Goal: Information Seeking & Learning: Learn about a topic

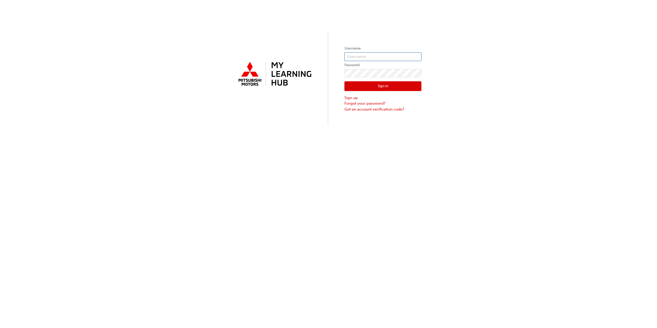
click at [366, 54] on input "text" at bounding box center [383, 56] width 77 height 9
type input "0005986723"
click button "Sign In" at bounding box center [383, 86] width 77 height 10
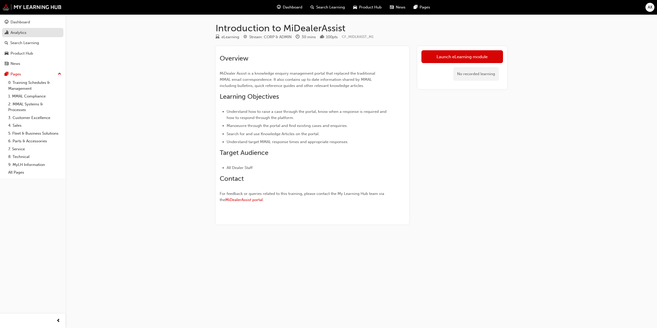
click at [25, 33] on div "Analytics" at bounding box center [19, 33] width 16 height 6
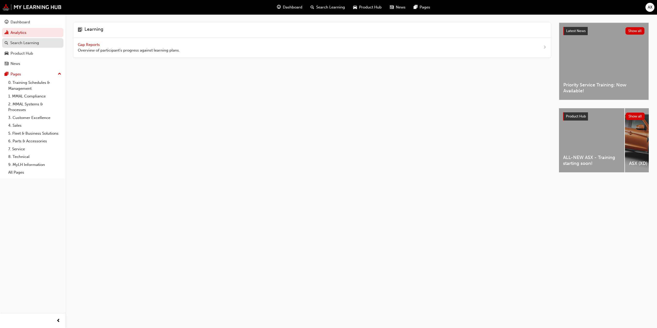
click at [37, 45] on div "Search Learning" at bounding box center [24, 43] width 29 height 6
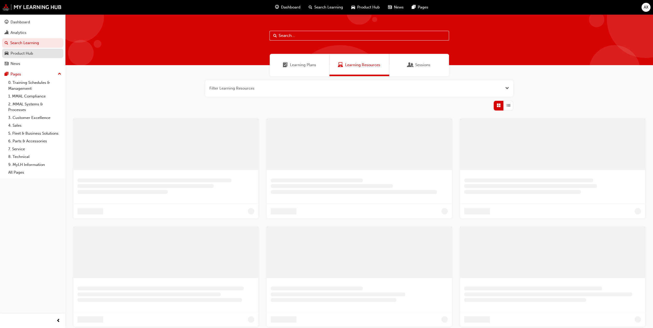
click at [31, 52] on div "Product Hub" at bounding box center [22, 54] width 23 height 6
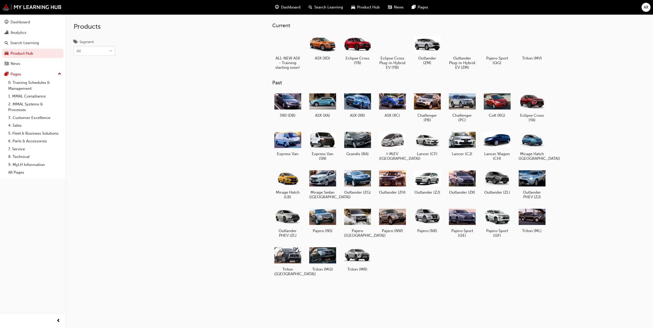
click at [95, 52] on div "All" at bounding box center [90, 51] width 33 height 9
click at [77, 52] on input "Segment All" at bounding box center [77, 51] width 1 height 4
click at [97, 67] on div "4WD" at bounding box center [94, 64] width 41 height 10
click at [21, 65] on div "News" at bounding box center [33, 64] width 56 height 6
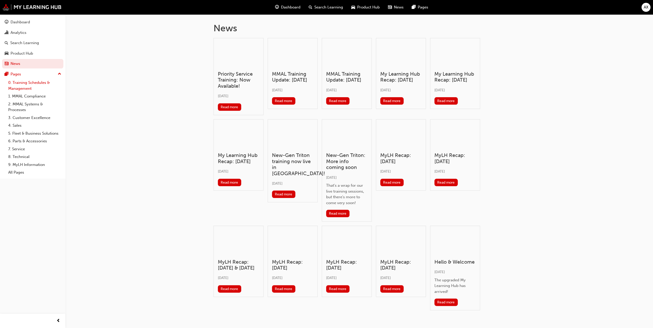
click at [22, 83] on link "0. Training Schedules & Management" at bounding box center [34, 86] width 57 height 14
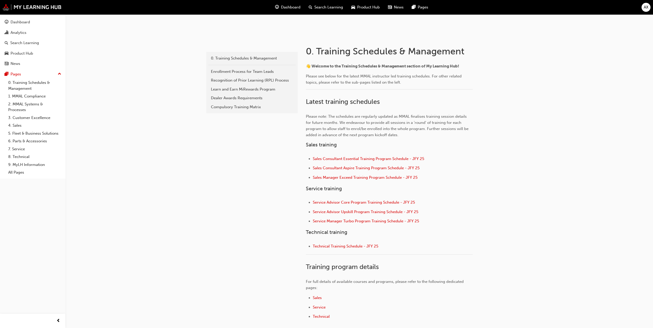
scroll to position [56, 0]
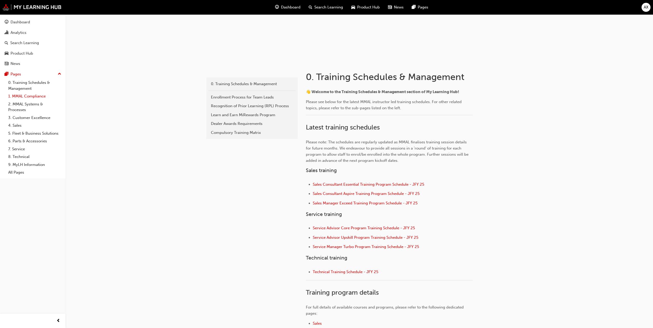
click at [35, 96] on link "1. MMAL Compliance" at bounding box center [34, 96] width 57 height 8
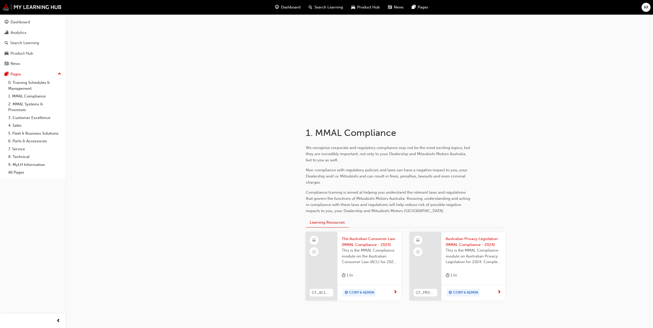
click at [334, 5] on span "Search Learning" at bounding box center [328, 7] width 29 height 6
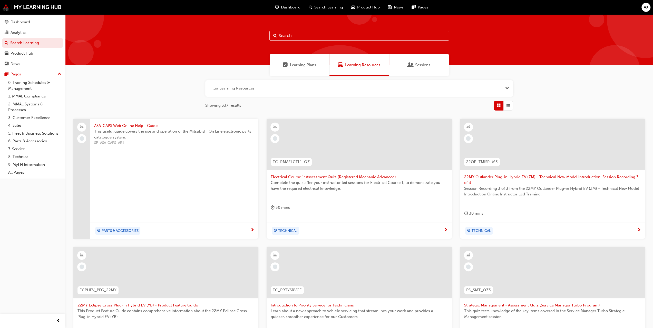
click at [302, 65] on span "Learning Plans" at bounding box center [303, 65] width 26 height 6
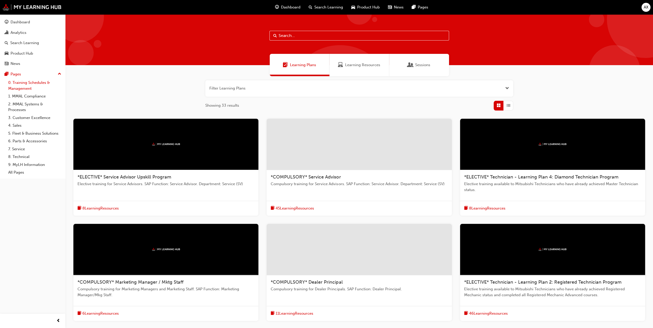
click at [22, 83] on link "0. Training Schedules & Management" at bounding box center [34, 86] width 57 height 14
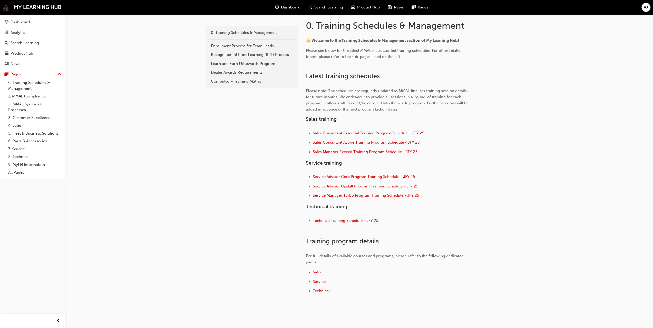
scroll to position [82, 0]
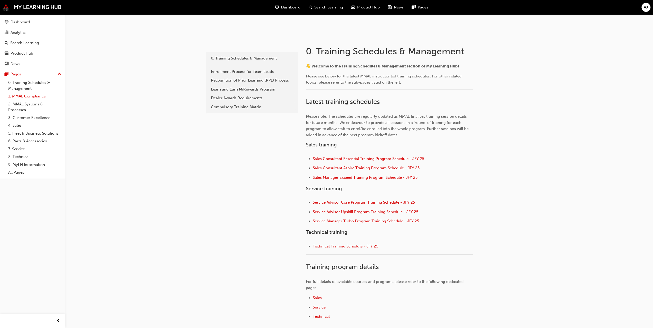
click at [17, 97] on link "1. MMAL Compliance" at bounding box center [34, 96] width 57 height 8
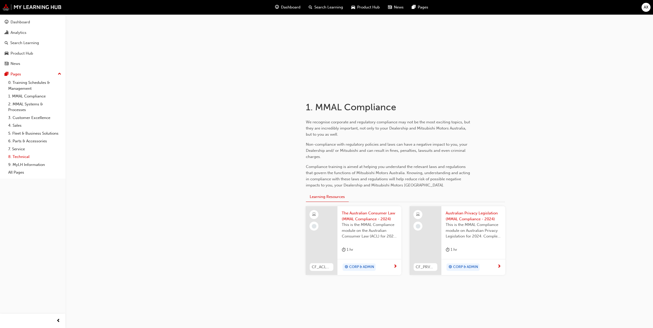
click at [21, 157] on link "8. Technical" at bounding box center [34, 157] width 57 height 8
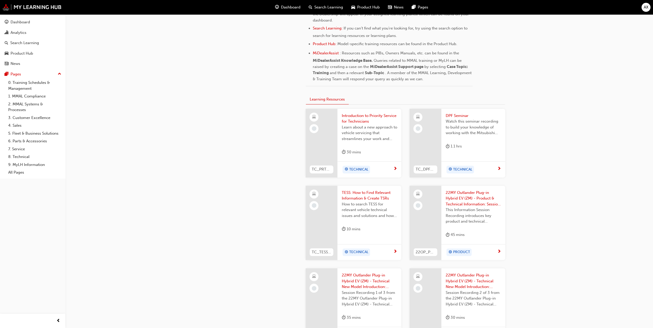
scroll to position [160, 0]
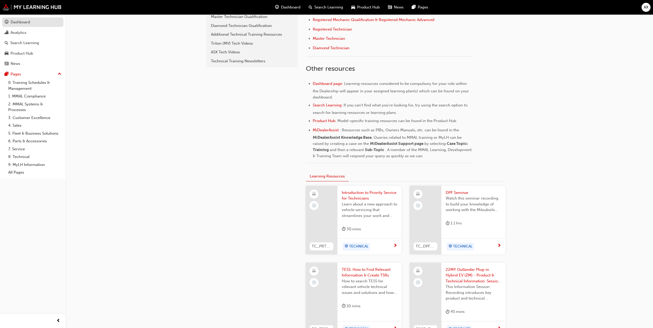
click at [31, 26] on link "Dashboard" at bounding box center [32, 21] width 61 height 9
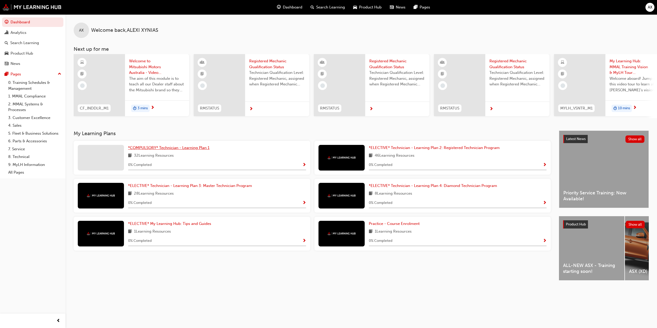
click at [148, 150] on span "*COMPULSORY* Technician - Learning Plan 1" at bounding box center [168, 148] width 81 height 5
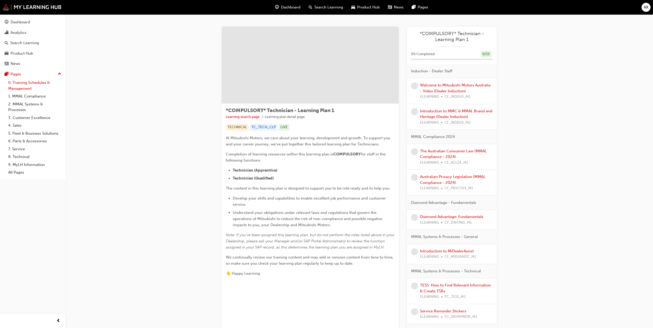
click at [28, 86] on link "0. Training Schedules & Management" at bounding box center [34, 86] width 57 height 14
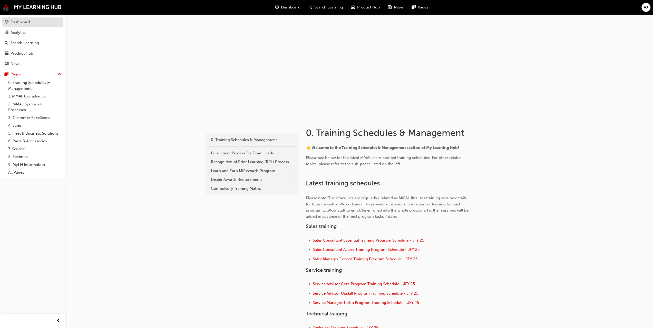
click at [21, 20] on div "Dashboard" at bounding box center [21, 22] width 20 height 6
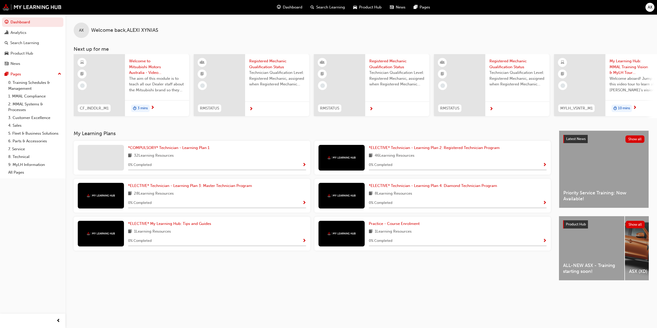
click at [154, 103] on div "3 mins" at bounding box center [157, 108] width 64 height 16
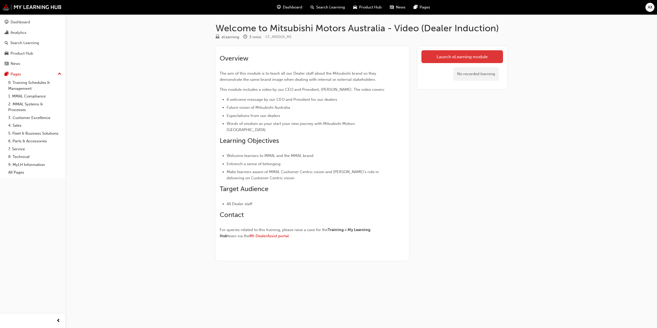
click at [450, 56] on link "Launch eLearning module" at bounding box center [463, 56] width 82 height 13
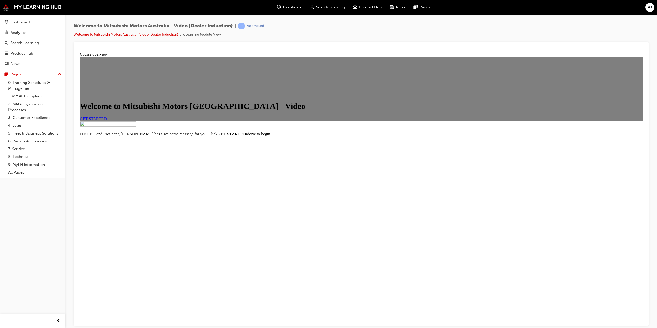
click at [107, 121] on link "GET STARTED" at bounding box center [93, 119] width 27 height 4
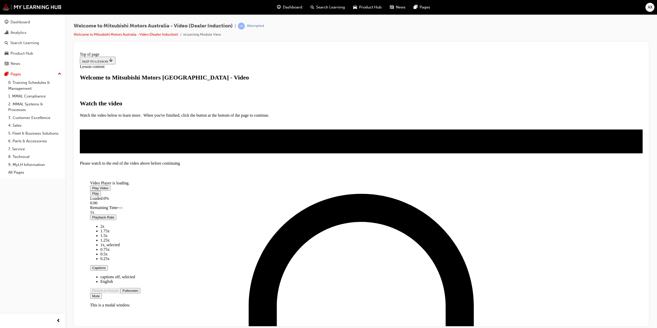
scroll to position [27, 0]
click at [92, 186] on span "Video player" at bounding box center [92, 188] width 0 height 4
drag, startPoint x: 498, startPoint y: 248, endPoint x: 491, endPoint y: 249, distance: 6.8
click at [194, 303] on div "Volume Level" at bounding box center [142, 303] width 104 height 0
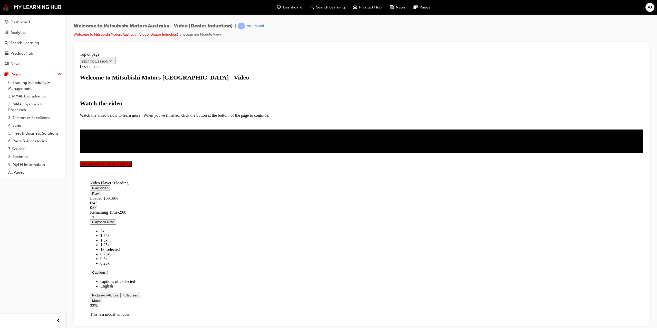
click at [132, 167] on button "I HAVE WATCHED THIS VIDEO" at bounding box center [106, 164] width 52 height 6
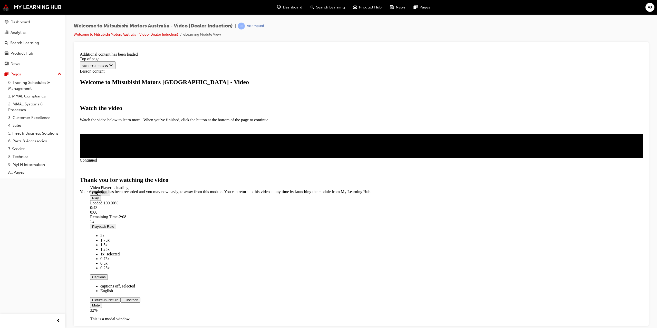
scroll to position [68, 0]
click at [111, 218] on span "CLOSE MODULE" at bounding box center [96, 216] width 32 height 4
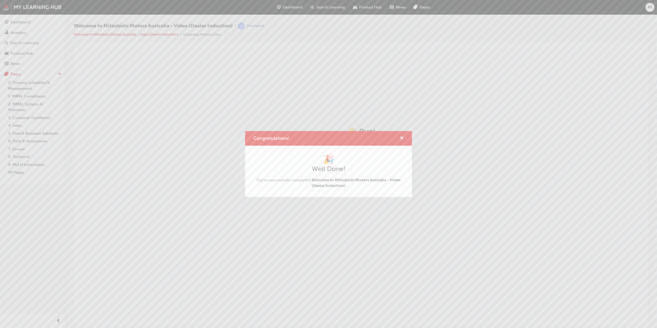
scroll to position [0, 0]
click at [401, 138] on span "cross-icon" at bounding box center [402, 138] width 4 height 5
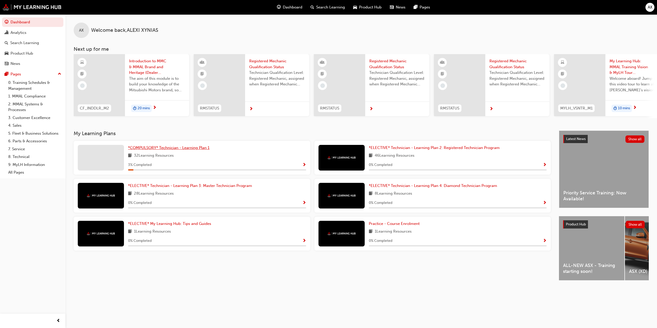
click at [169, 148] on span "*COMPULSORY* Technician - Learning Plan 1" at bounding box center [168, 148] width 81 height 5
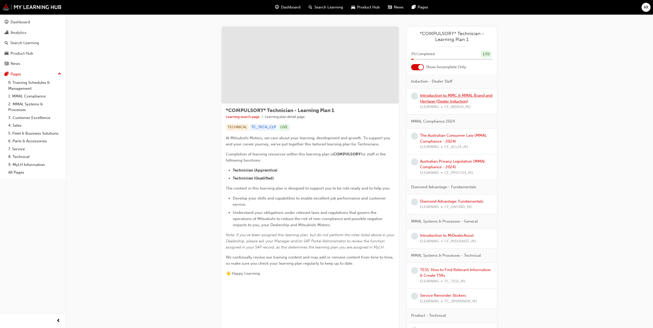
click at [436, 97] on link "Introduction to MMC & MMAL Brand and Heritage (Dealer Induction)" at bounding box center [456, 98] width 72 height 11
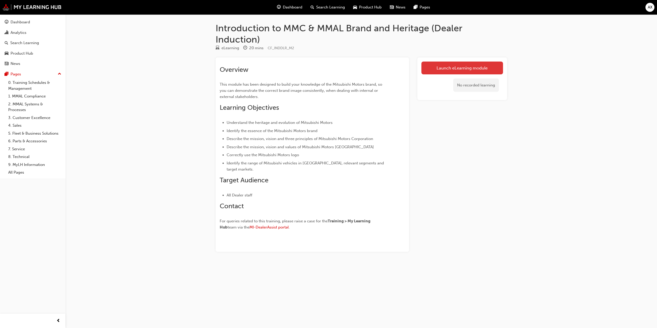
click at [472, 64] on link "Launch eLearning module" at bounding box center [463, 68] width 82 height 13
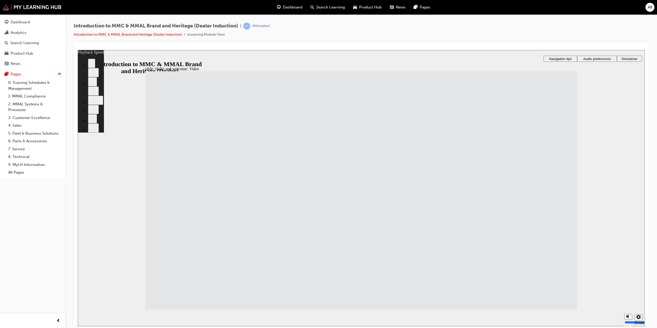
type input "33"
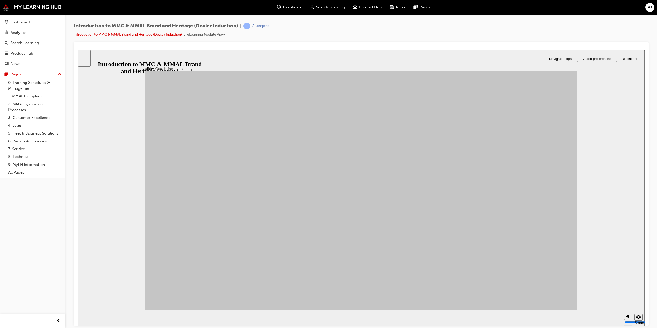
drag, startPoint x: 214, startPoint y: 192, endPoint x: 420, endPoint y: 272, distance: 221.6
drag, startPoint x: 207, startPoint y: 194, endPoint x: 405, endPoint y: 270, distance: 211.8
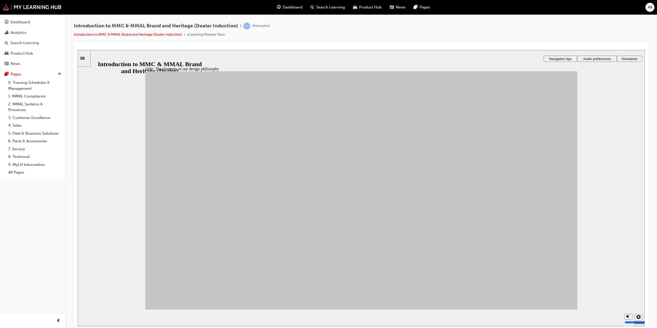
drag, startPoint x: 194, startPoint y: 221, endPoint x: 408, endPoint y: 268, distance: 219.9
drag, startPoint x: 212, startPoint y: 202, endPoint x: 474, endPoint y: 272, distance: 272.1
drag, startPoint x: 250, startPoint y: 186, endPoint x: 404, endPoint y: 162, distance: 155.7
drag, startPoint x: 255, startPoint y: 239, endPoint x: 484, endPoint y: 183, distance: 235.7
drag, startPoint x: 312, startPoint y: 198, endPoint x: 482, endPoint y: 217, distance: 170.4
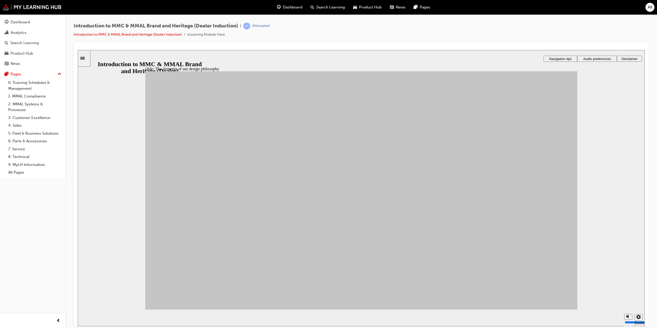
drag, startPoint x: 195, startPoint y: 253, endPoint x: 477, endPoint y: 243, distance: 282.6
drag, startPoint x: 302, startPoint y: 262, endPoint x: 485, endPoint y: 162, distance: 208.4
drag, startPoint x: 244, startPoint y: 211, endPoint x: 409, endPoint y: 202, distance: 165.3
drag, startPoint x: 302, startPoint y: 225, endPoint x: 398, endPoint y: 213, distance: 97.2
drag, startPoint x: 249, startPoint y: 263, endPoint x: 409, endPoint y: 198, distance: 172.3
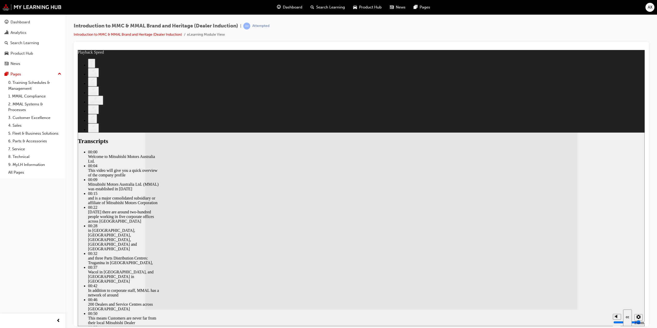
type input "112"
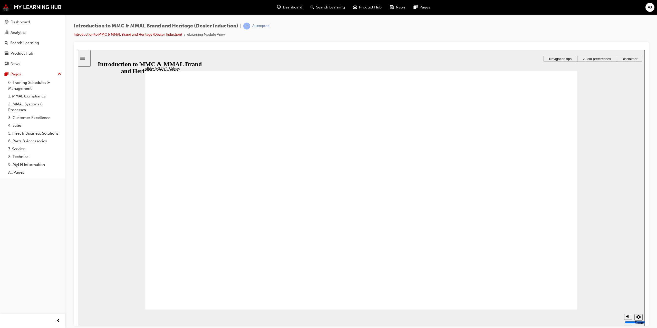
drag, startPoint x: 193, startPoint y: 182, endPoint x: 334, endPoint y: 205, distance: 143.3
drag, startPoint x: 330, startPoint y: 182, endPoint x: 453, endPoint y: 211, distance: 126.2
drag, startPoint x: 392, startPoint y: 180, endPoint x: 194, endPoint y: 202, distance: 199.4
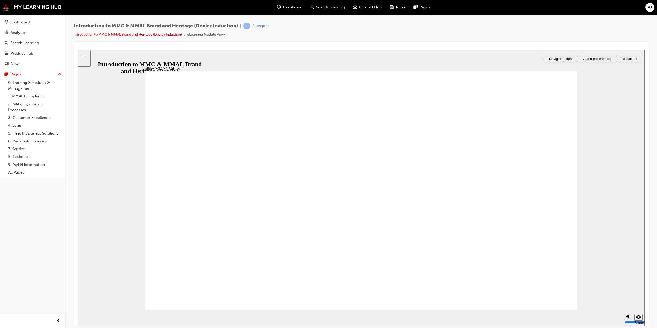
drag, startPoint x: 386, startPoint y: 176, endPoint x: 382, endPoint y: 204, distance: 28.0
drag, startPoint x: 397, startPoint y: 184, endPoint x: 529, endPoint y: 212, distance: 134.9
drag, startPoint x: 397, startPoint y: 184, endPoint x: 248, endPoint y: 213, distance: 151.6
drag, startPoint x: 463, startPoint y: 180, endPoint x: 534, endPoint y: 213, distance: 77.4
drag, startPoint x: 529, startPoint y: 181, endPoint x: 393, endPoint y: 205, distance: 138.0
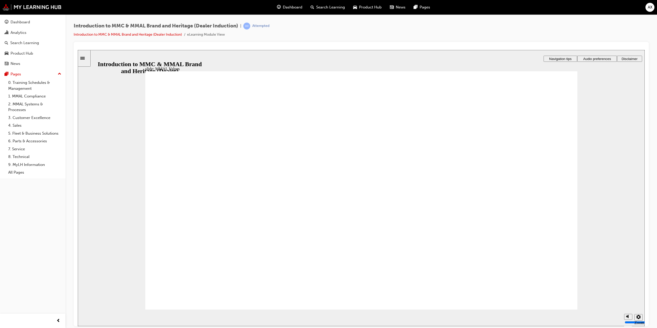
drag, startPoint x: 255, startPoint y: 188, endPoint x: 197, endPoint y: 209, distance: 61.5
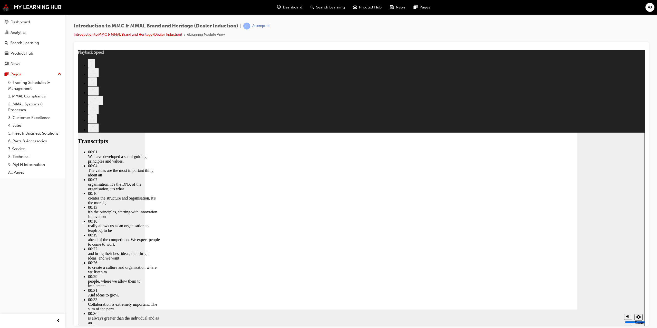
type input "0"
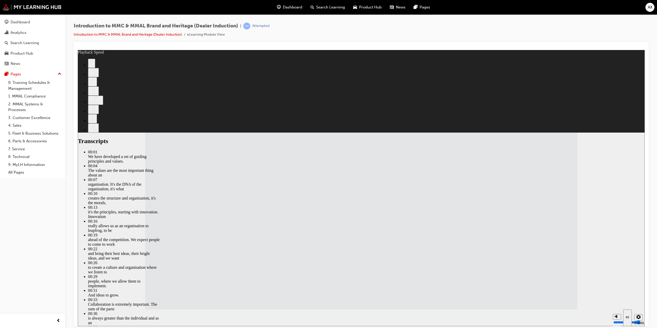
type input "120"
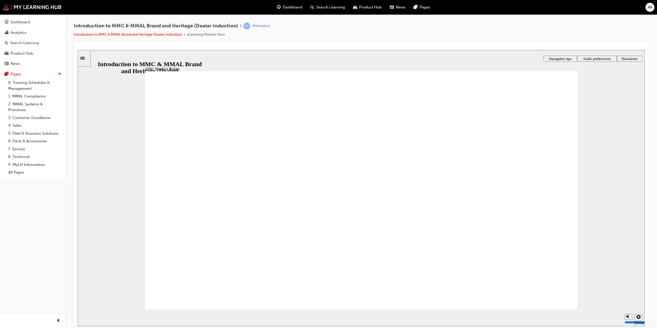
drag, startPoint x: 551, startPoint y: 304, endPoint x: 547, endPoint y: 291, distance: 13.9
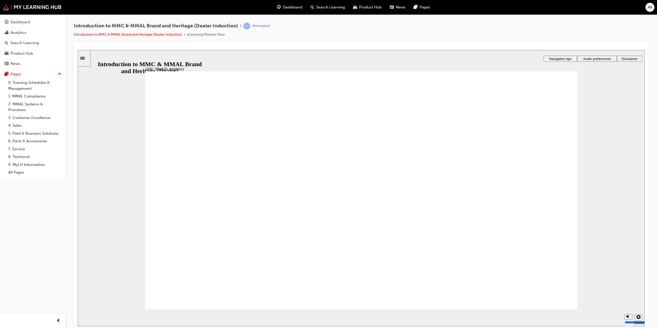
checkbox input "true"
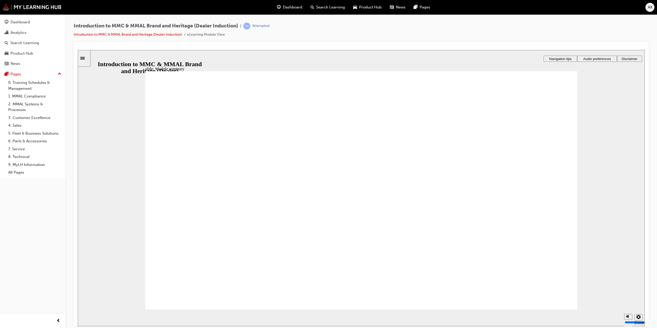
checkbox input "true"
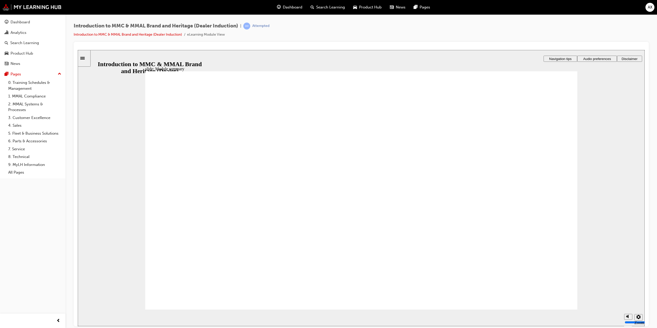
checkbox input "true"
drag, startPoint x: 149, startPoint y: 165, endPoint x: 346, endPoint y: 135, distance: 199.7
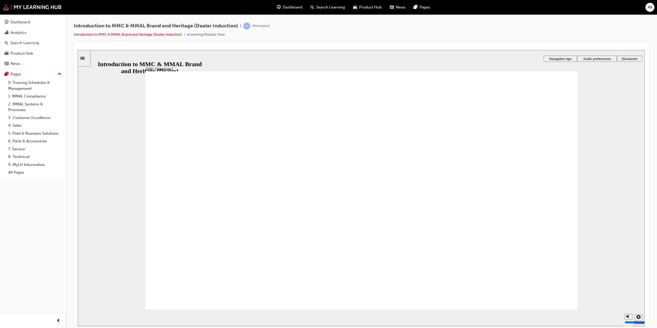
radio input "true"
drag, startPoint x: 164, startPoint y: 257, endPoint x: 186, endPoint y: 281, distance: 32.7
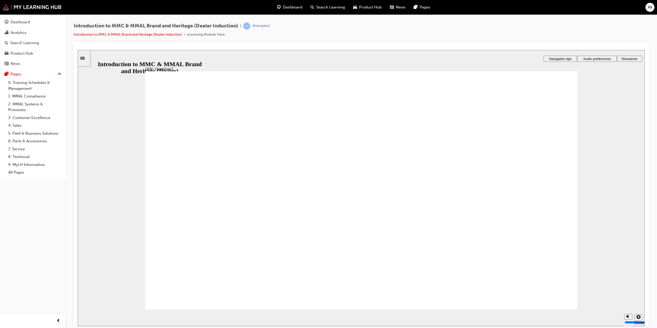
radio input "true"
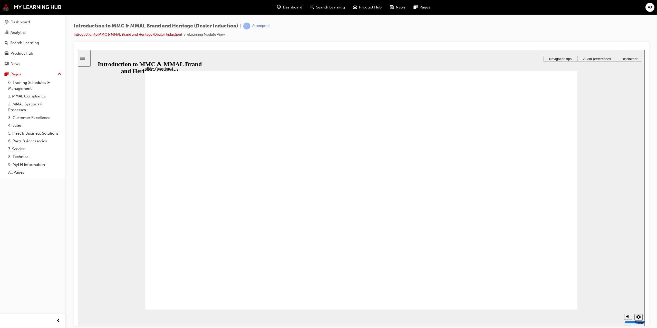
radio input "true"
checkbox input "true"
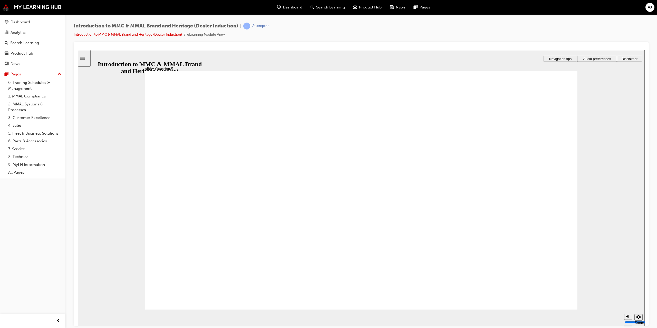
drag, startPoint x: 161, startPoint y: 238, endPoint x: 208, endPoint y: 285, distance: 67.0
radio input "true"
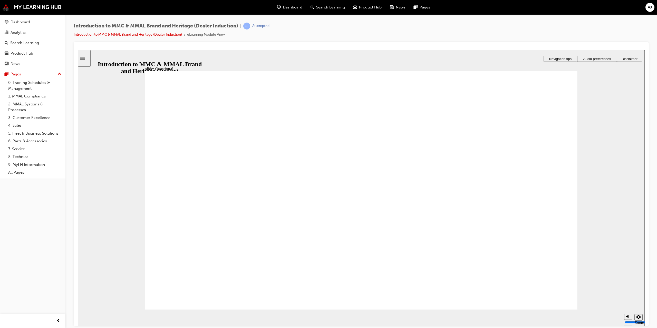
drag, startPoint x: 161, startPoint y: 202, endPoint x: 197, endPoint y: 284, distance: 89.7
drag, startPoint x: 220, startPoint y: 199, endPoint x: 257, endPoint y: 250, distance: 63.2
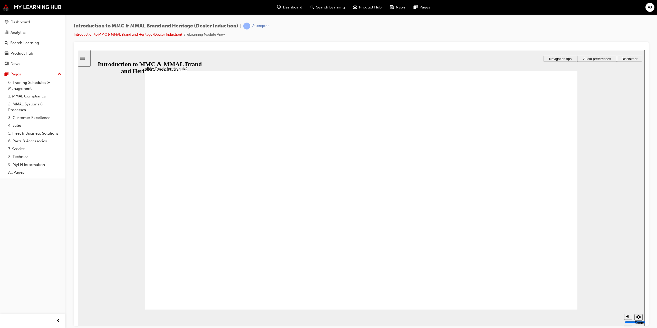
radio input "true"
drag, startPoint x: 191, startPoint y: 246, endPoint x: 206, endPoint y: 289, distance: 44.7
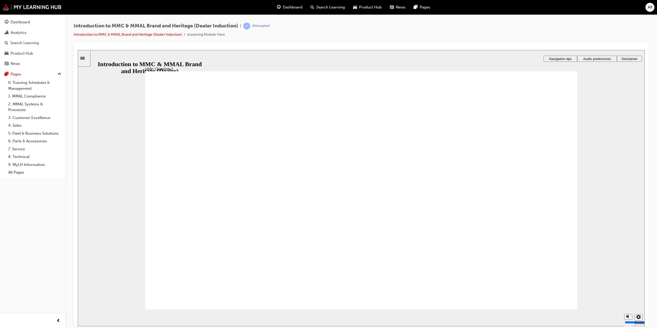
radio input "true"
click at [554, 310] on section "Playback Speed 2 1.75 1.5 1.25 0.75" at bounding box center [361, 318] width 567 height 17
radio input "true"
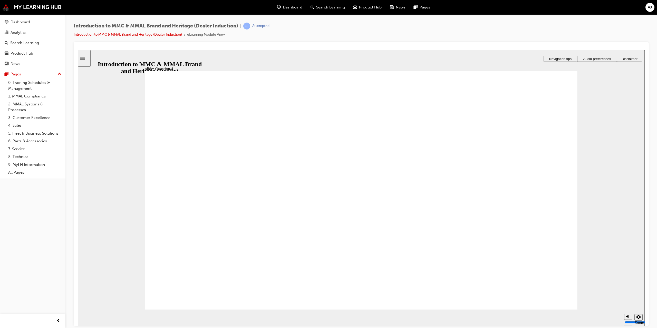
checkbox input "true"
drag, startPoint x: 201, startPoint y: 276, endPoint x: 205, endPoint y: 280, distance: 5.1
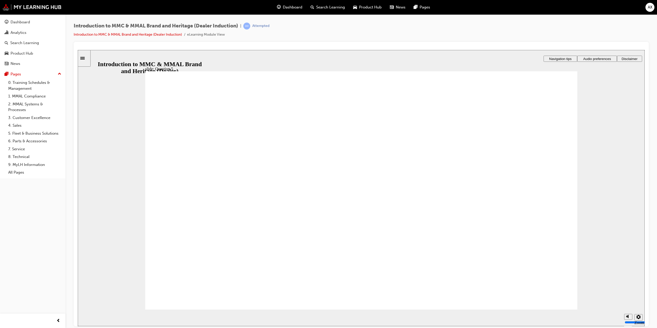
radio input "true"
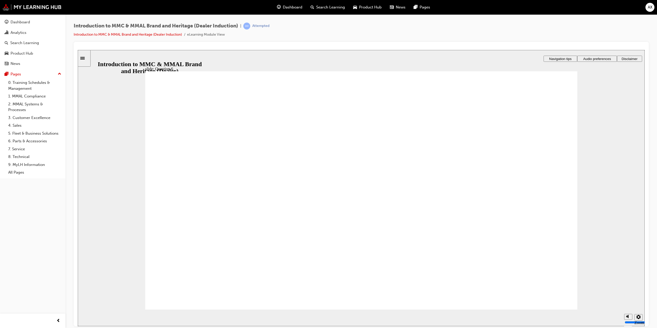
radio input "true"
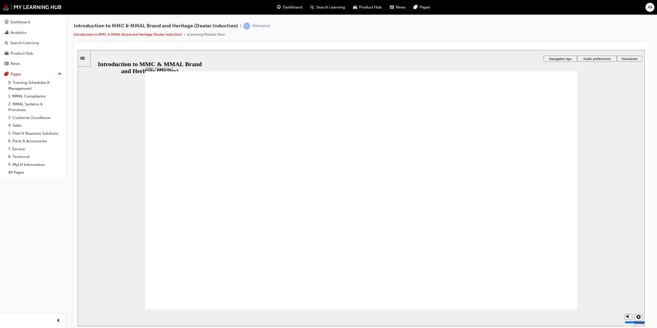
drag, startPoint x: 161, startPoint y: 200, endPoint x: 220, endPoint y: 280, distance: 99.7
radio input "true"
drag, startPoint x: 166, startPoint y: 256, endPoint x: 205, endPoint y: 281, distance: 45.8
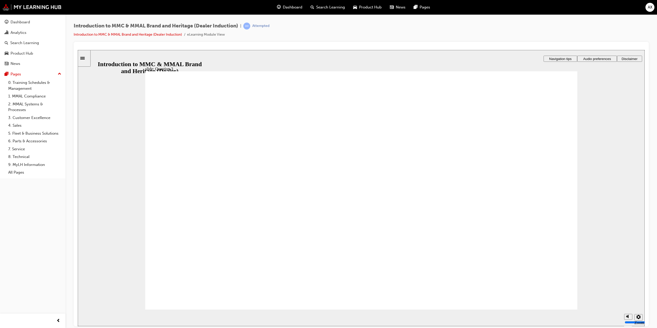
radio input "true"
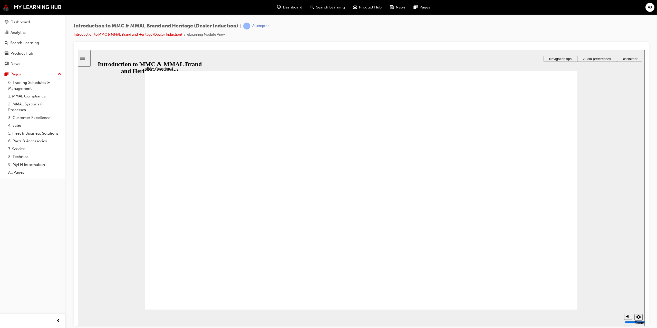
checkbox input "true"
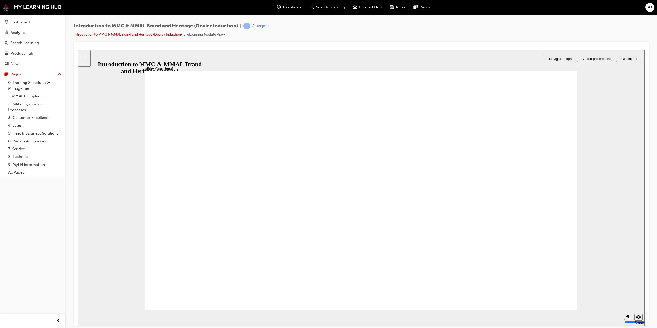
radio input "true"
drag, startPoint x: 162, startPoint y: 231, endPoint x: 193, endPoint y: 283, distance: 60.5
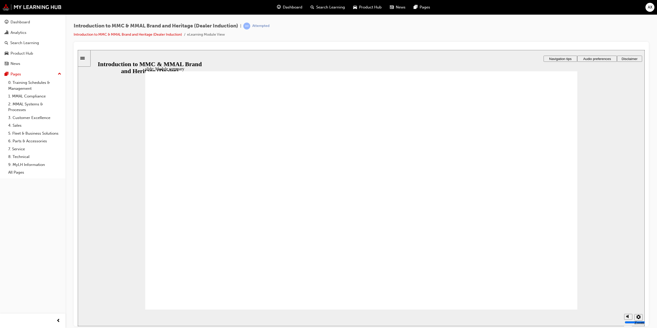
checkbox input "true"
drag, startPoint x: 629, startPoint y: 300, endPoint x: 628, endPoint y: 307, distance: 7.0
type input "1"
click at [628, 305] on input "volume" at bounding box center [641, 303] width 33 height 4
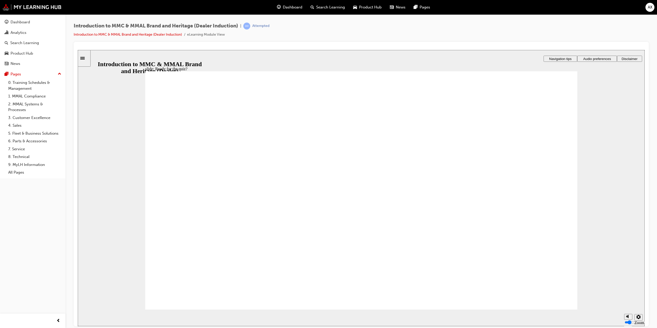
radio input "true"
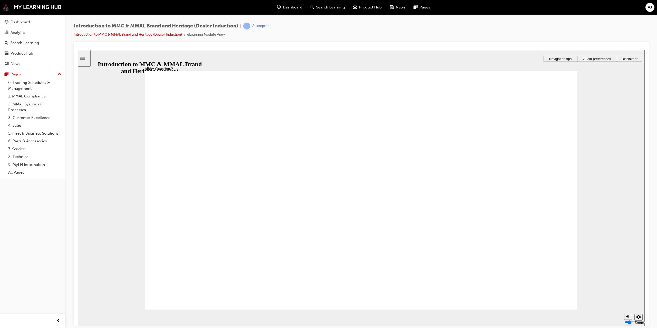
radio input "true"
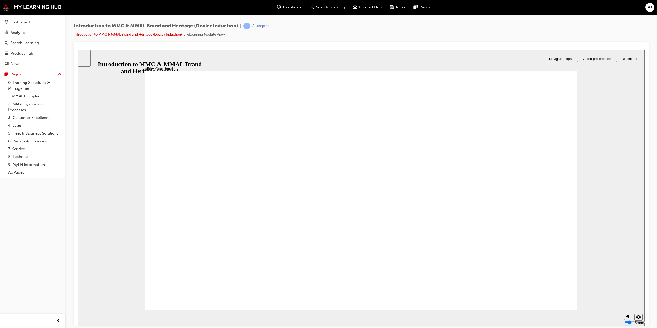
checkbox input "true"
checkbox input "false"
checkbox input "true"
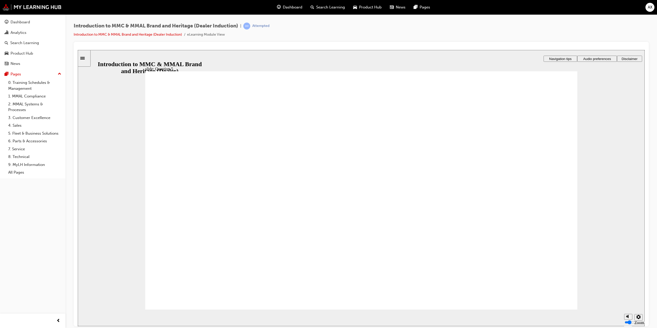
checkbox input "true"
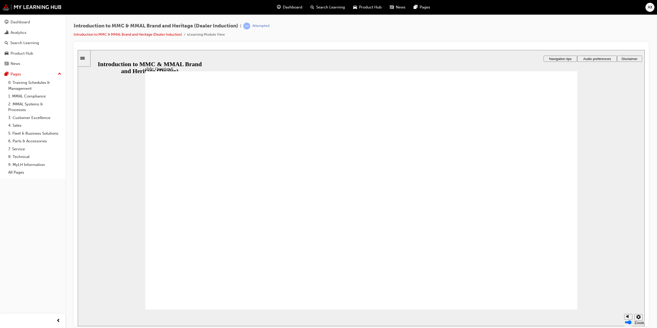
radio input "true"
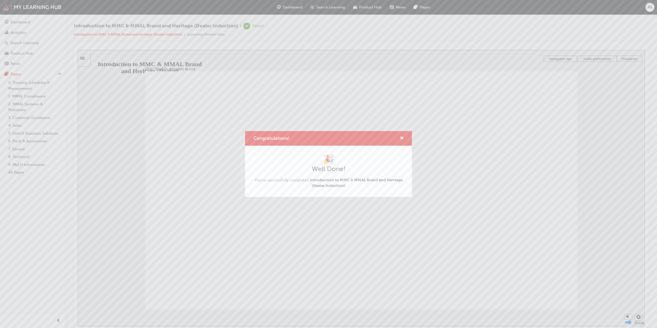
click at [399, 138] on div "Congratulations!" at bounding box center [400, 138] width 8 height 6
click at [402, 138] on span "cross-icon" at bounding box center [402, 138] width 4 height 5
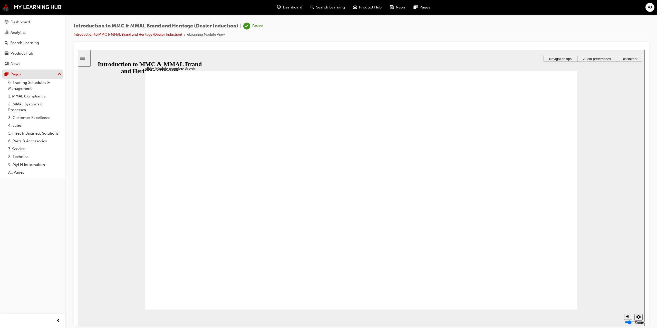
click at [21, 73] on div "Pages" at bounding box center [33, 74] width 56 height 6
click at [22, 73] on div "Pages" at bounding box center [33, 74] width 56 height 6
click at [23, 51] on div "Product Hub" at bounding box center [22, 54] width 23 height 6
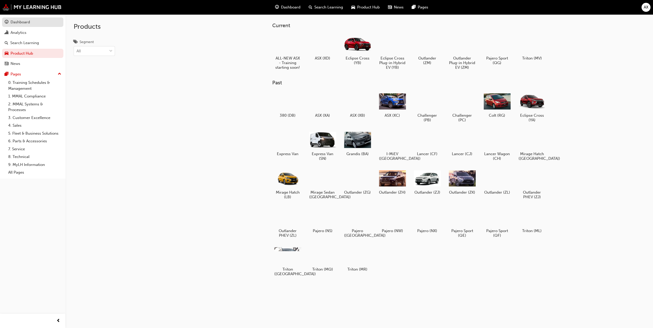
click at [25, 25] on div "Dashboard" at bounding box center [21, 22] width 20 height 6
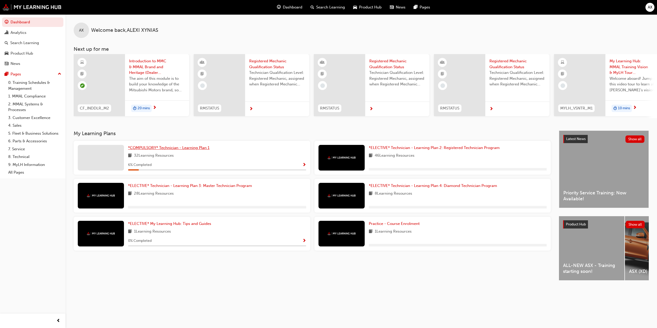
click at [184, 150] on span "*COMPULSORY* Technician - Learning Plan 1" at bounding box center [168, 148] width 81 height 5
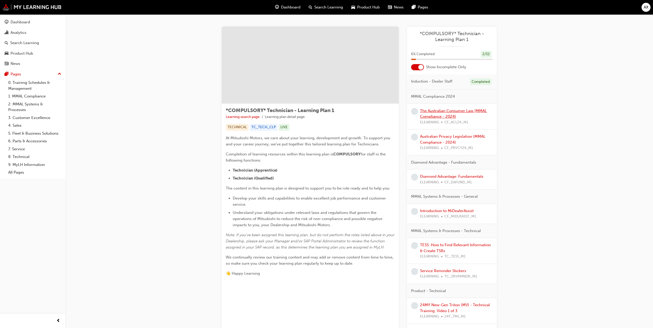
click at [434, 111] on link "The Australian Consumer Law (MMAL Compliance - 2024)" at bounding box center [453, 114] width 67 height 11
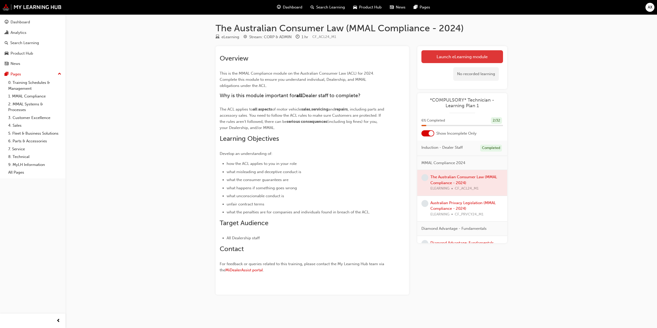
click at [450, 56] on link "Launch eLearning module" at bounding box center [463, 56] width 82 height 13
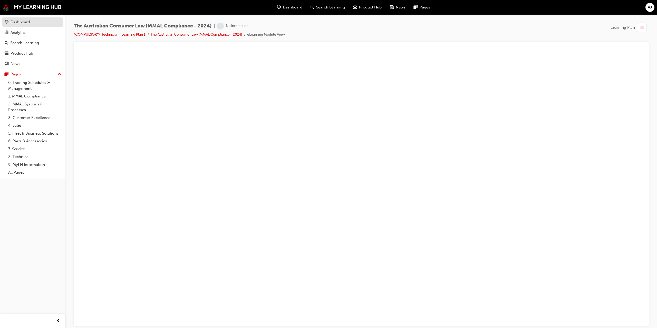
click at [28, 24] on div "Dashboard" at bounding box center [21, 22] width 20 height 6
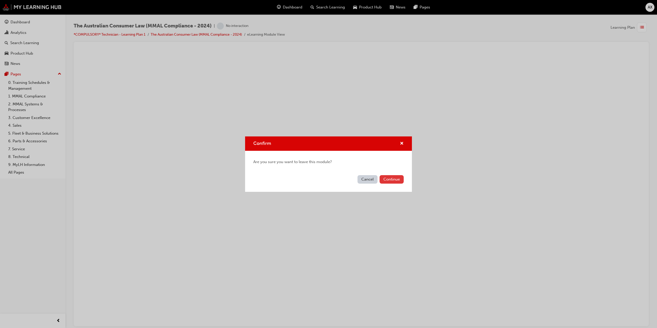
click at [386, 179] on button "Continue" at bounding box center [392, 179] width 24 height 8
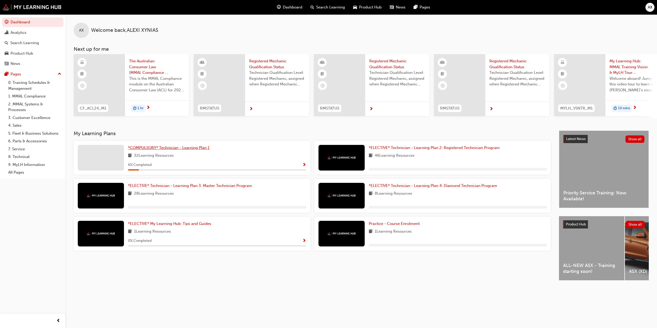
click at [192, 151] on link "*COMPULSORY* Technician - Learning Plan 1" at bounding box center [169, 148] width 83 height 6
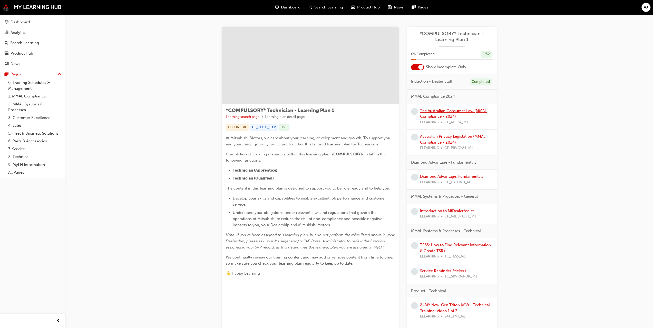
click at [438, 115] on link "The Australian Consumer Law (MMAL Compliance - 2024)" at bounding box center [453, 114] width 67 height 11
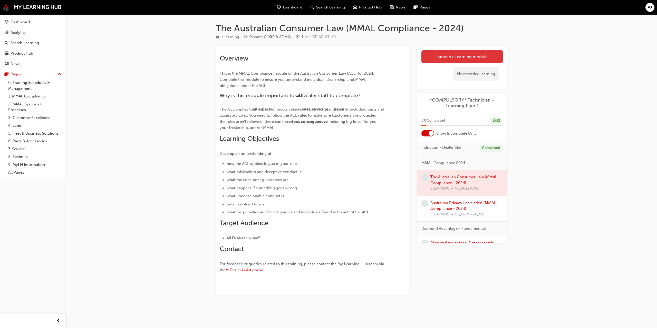
click at [477, 57] on link "Launch eLearning module" at bounding box center [463, 56] width 82 height 13
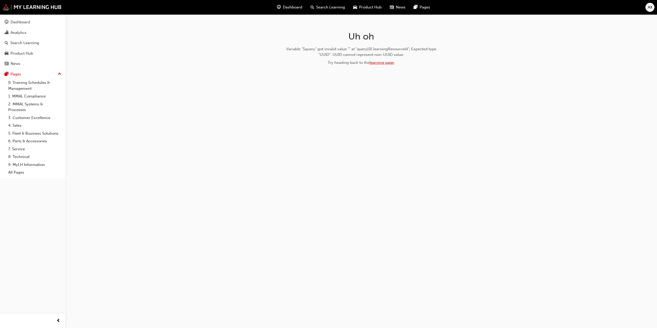
click at [379, 62] on link "learning page" at bounding box center [382, 62] width 24 height 5
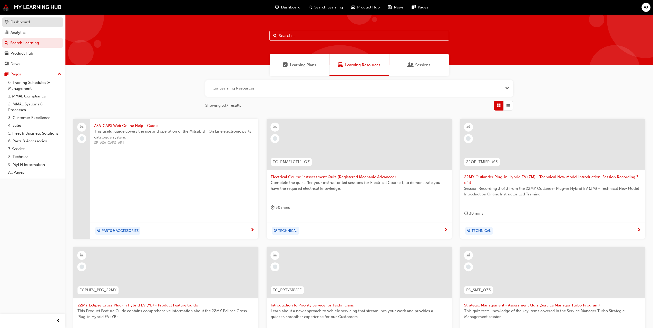
click at [28, 21] on div "Dashboard" at bounding box center [21, 22] width 20 height 6
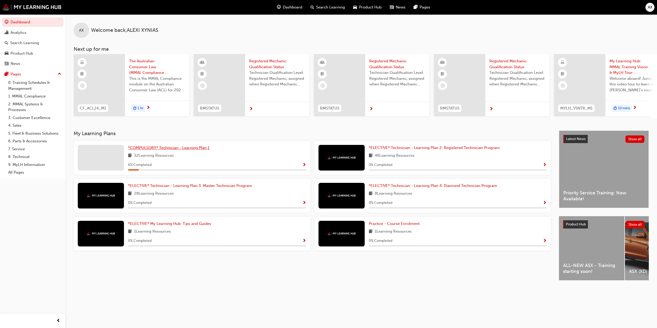
click at [183, 150] on span "*COMPULSORY* Technician - Learning Plan 1" at bounding box center [168, 148] width 81 height 5
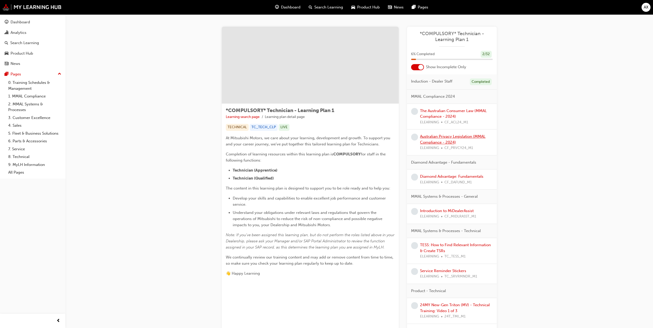
click at [437, 141] on link "Australian Privacy Legislation (MMAL Compliance - 2024)" at bounding box center [452, 139] width 65 height 11
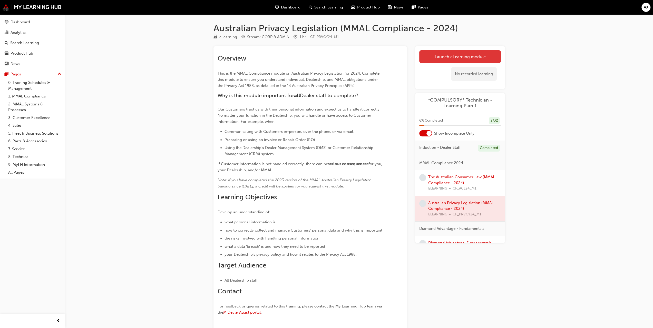
click at [439, 57] on link "Launch eLearning module" at bounding box center [460, 56] width 82 height 13
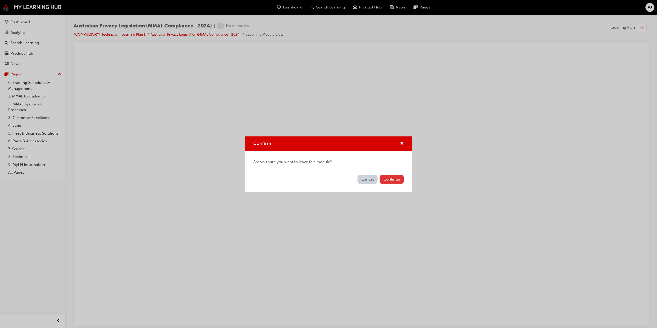
click at [400, 180] on button "Continue" at bounding box center [392, 179] width 24 height 8
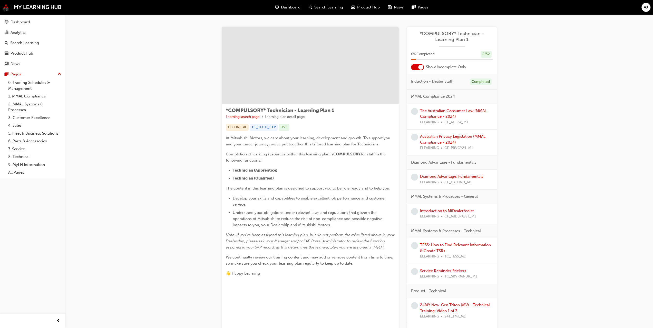
click at [438, 174] on link "Diamond Advantage: Fundamentals" at bounding box center [451, 176] width 63 height 5
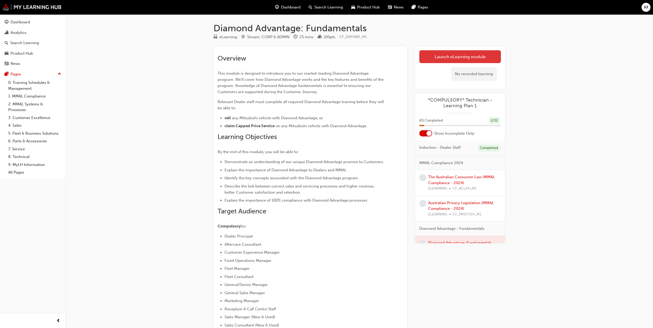
click at [462, 54] on link "Launch eLearning module" at bounding box center [460, 56] width 82 height 13
